Goal: Check status

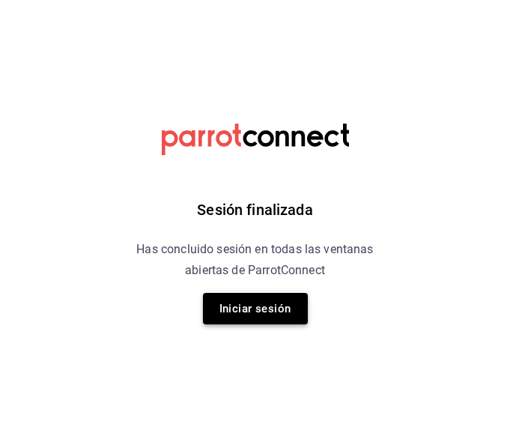
click at [243, 313] on button "Iniciar sesión" at bounding box center [255, 308] width 105 height 31
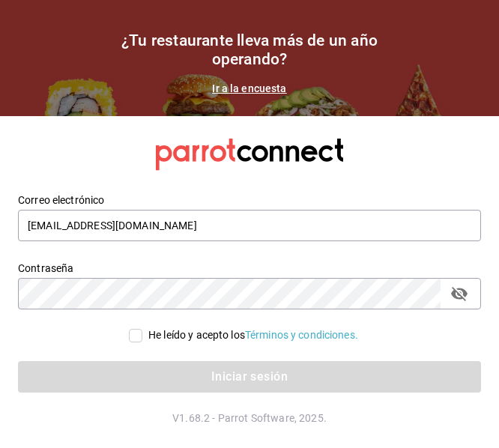
click at [142, 328] on span "He leído y acepto los Términos y condiciones." at bounding box center [250, 336] width 216 height 16
click at [141, 329] on input "He leído y acepto los Términos y condiciones." at bounding box center [135, 335] width 13 height 13
checkbox input "true"
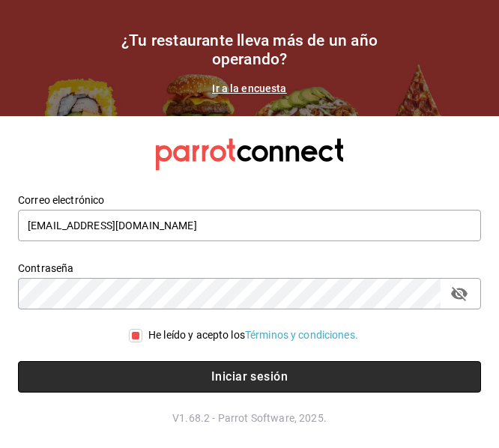
click at [151, 374] on button "Iniciar sesión" at bounding box center [249, 376] width 463 height 31
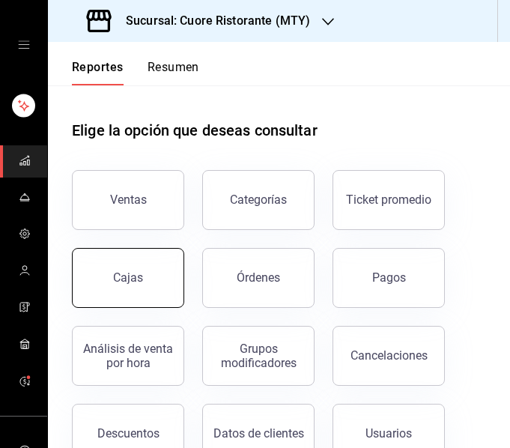
click at [169, 274] on button "Cajas" at bounding box center [128, 278] width 112 height 60
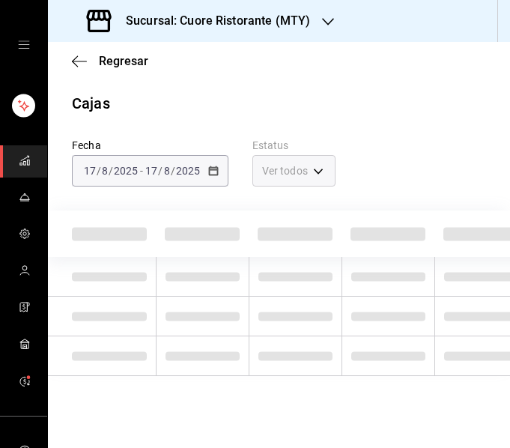
click at [295, 10] on div "Sucursal: Cuore Ristorante (MTY)" at bounding box center [200, 21] width 280 height 42
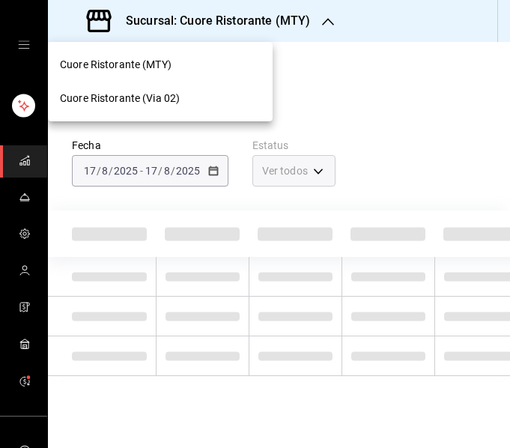
click at [201, 89] on div "Cuore Ristorante (Via 02)" at bounding box center [160, 99] width 225 height 34
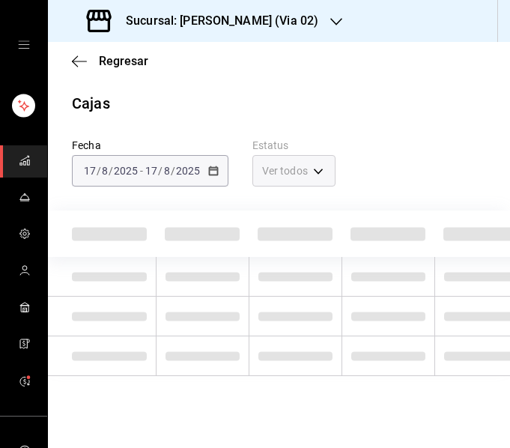
click at [226, 165] on div "2025-08-17 17 / 8 / 2025 - 2025-08-17 17 / 8 / 2025" at bounding box center [150, 170] width 157 height 31
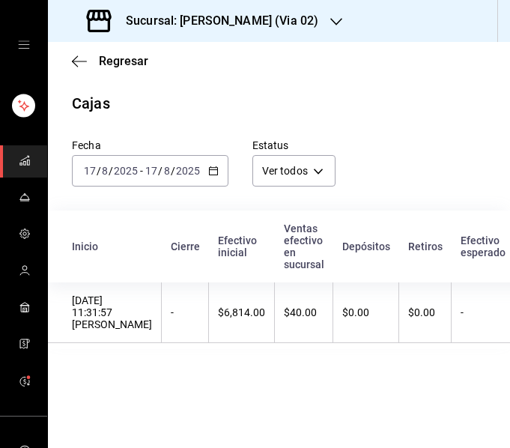
click at [220, 169] on div "2025-08-17 17 / 8 / 2025 - 2025-08-17 17 / 8 / 2025" at bounding box center [150, 170] width 157 height 31
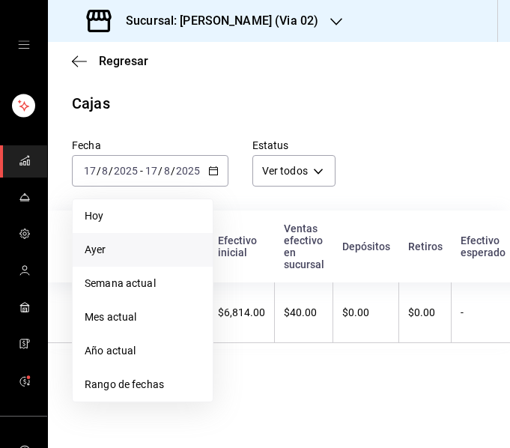
click at [140, 250] on span "Ayer" at bounding box center [143, 250] width 116 height 16
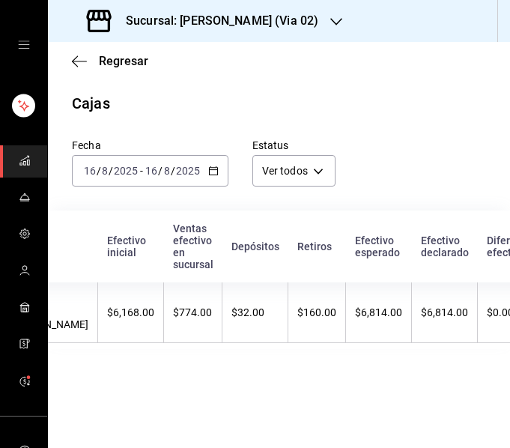
scroll to position [0, 188]
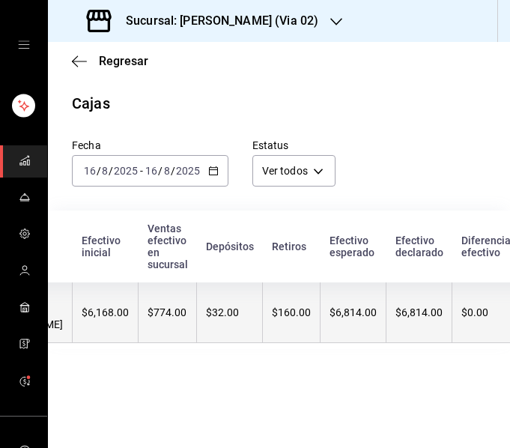
click at [291, 325] on th "$160.00" at bounding box center [292, 313] width 58 height 61
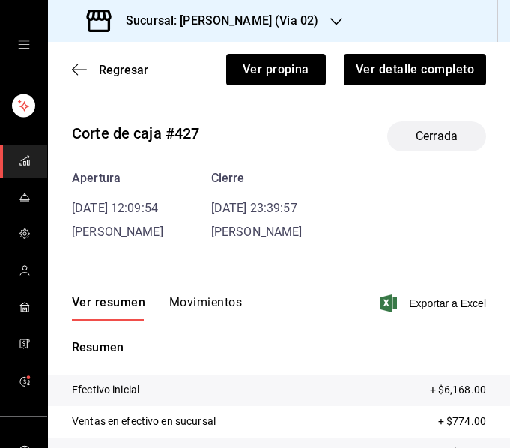
click at [210, 312] on button "Movimientos" at bounding box center [205, 307] width 73 height 25
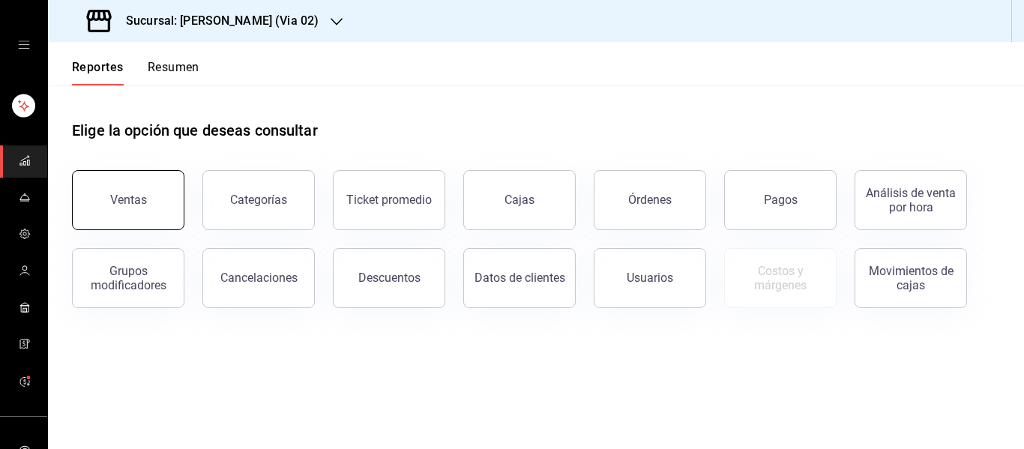
click at [160, 190] on button "Ventas" at bounding box center [128, 200] width 112 height 60
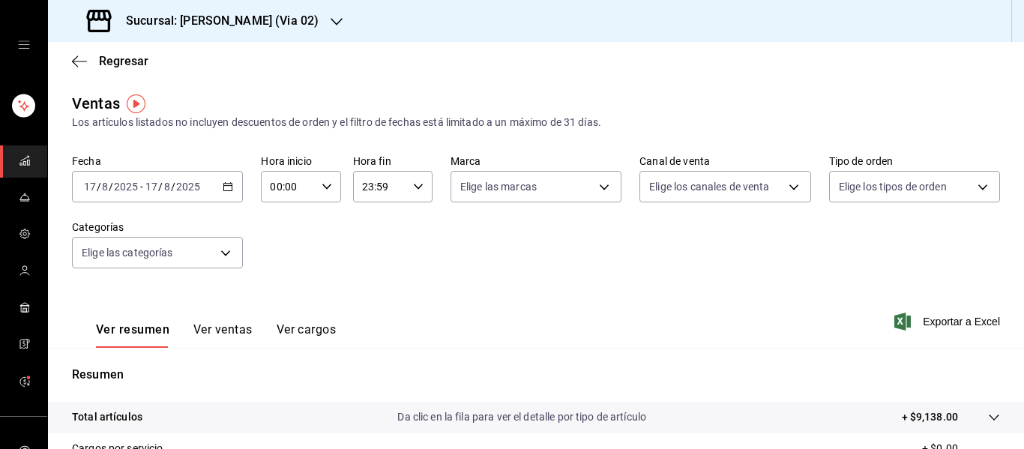
click at [229, 193] on div "2025-08-17 17 / 8 / 2025 - 2025-08-17 17 / 8 / 2025" at bounding box center [157, 186] width 171 height 31
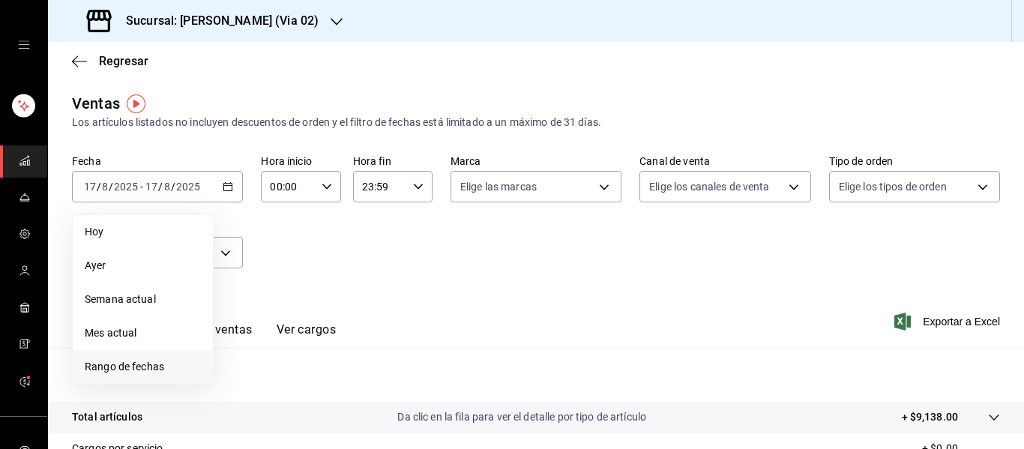
click at [152, 367] on span "Rango de fechas" at bounding box center [143, 367] width 116 height 16
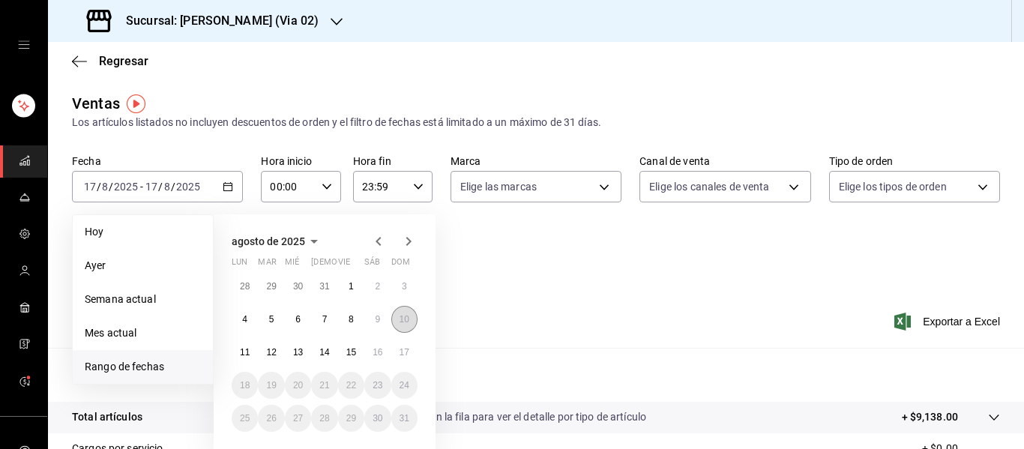
click at [403, 317] on abbr "10" at bounding box center [405, 319] width 10 height 10
click at [382, 350] on abbr "16" at bounding box center [378, 352] width 10 height 10
